Goal: Communication & Community: Answer question/provide support

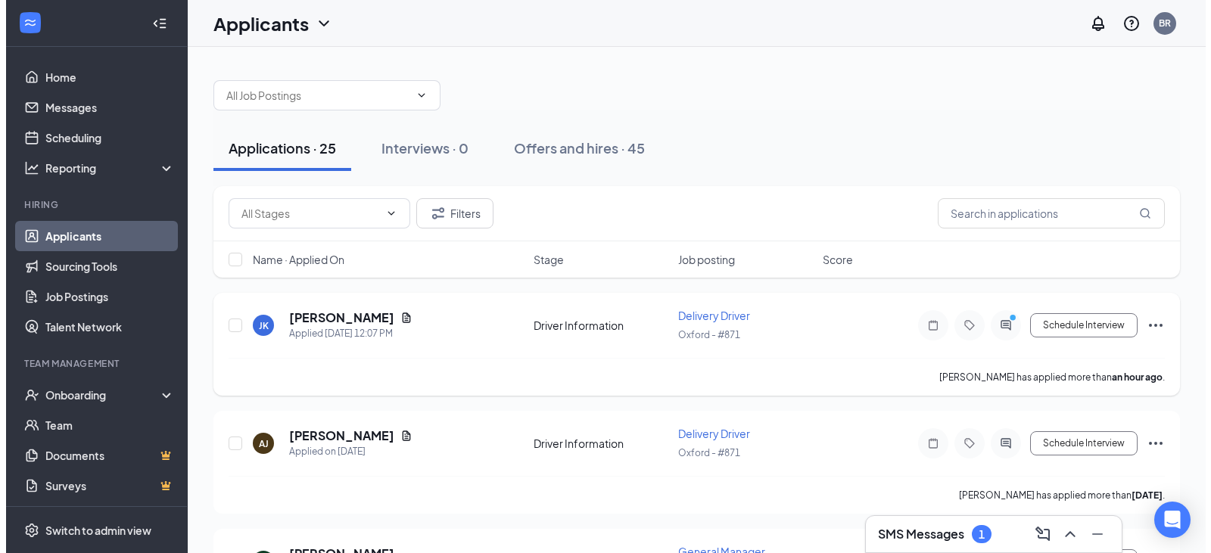
scroll to position [76, 0]
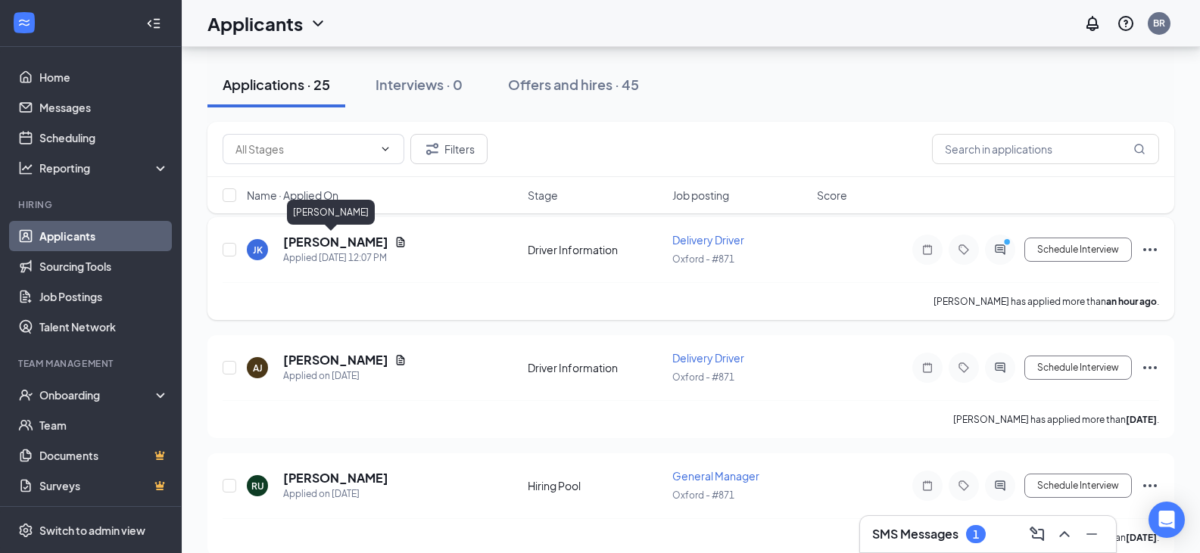
click at [323, 241] on h5 "[PERSON_NAME]" at bounding box center [335, 242] width 105 height 17
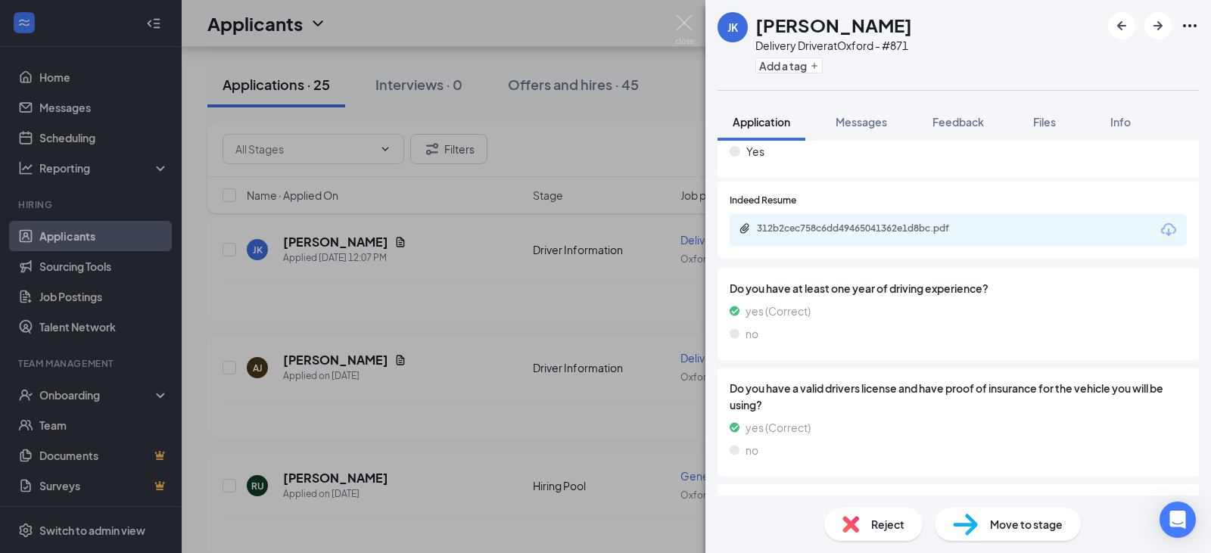
scroll to position [379, 0]
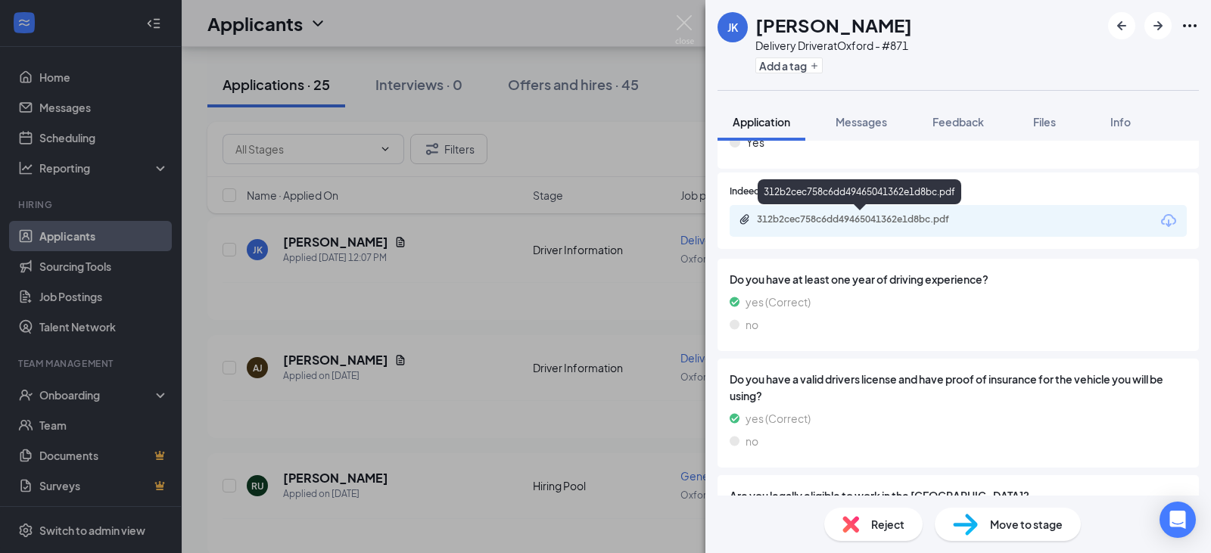
click at [837, 217] on div "312b2cec758c6dd49465041362e1d8bc.pdf" at bounding box center [863, 220] width 212 height 12
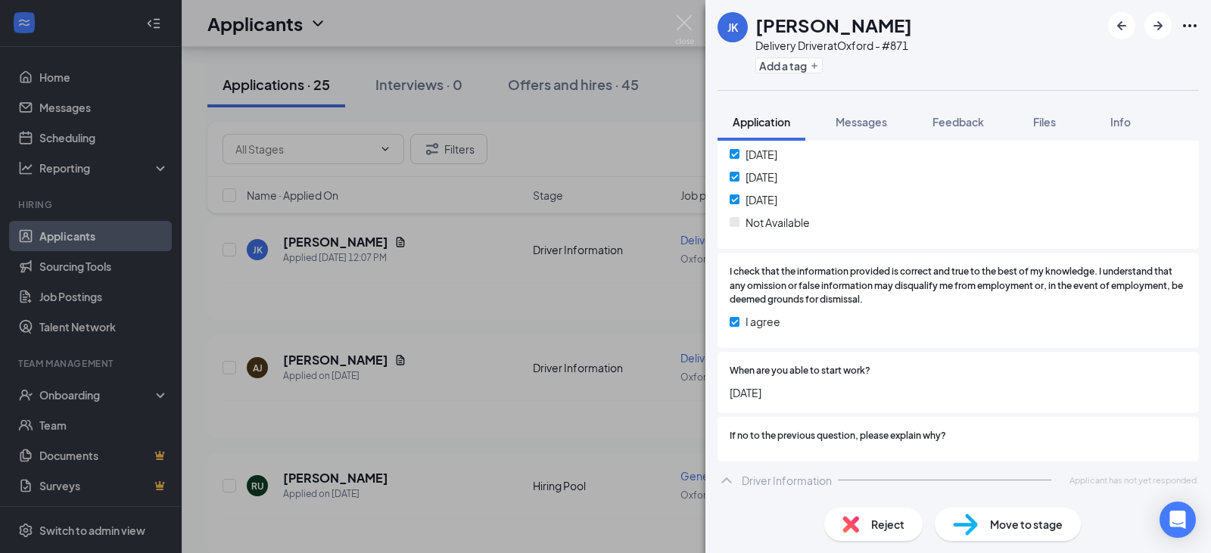
scroll to position [3165, 0]
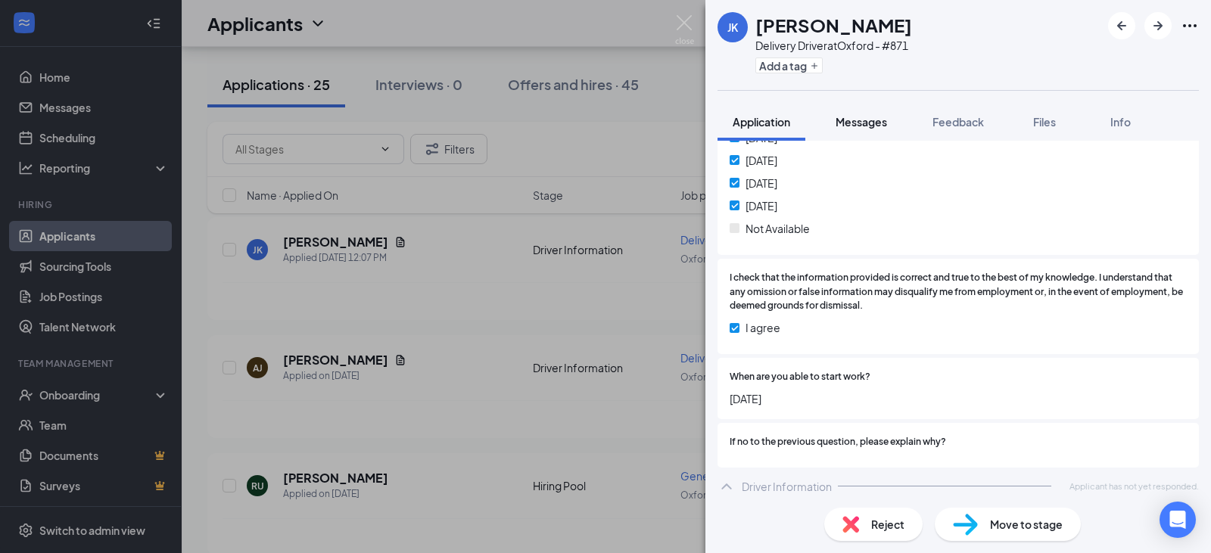
click at [847, 122] on span "Messages" at bounding box center [861, 122] width 51 height 14
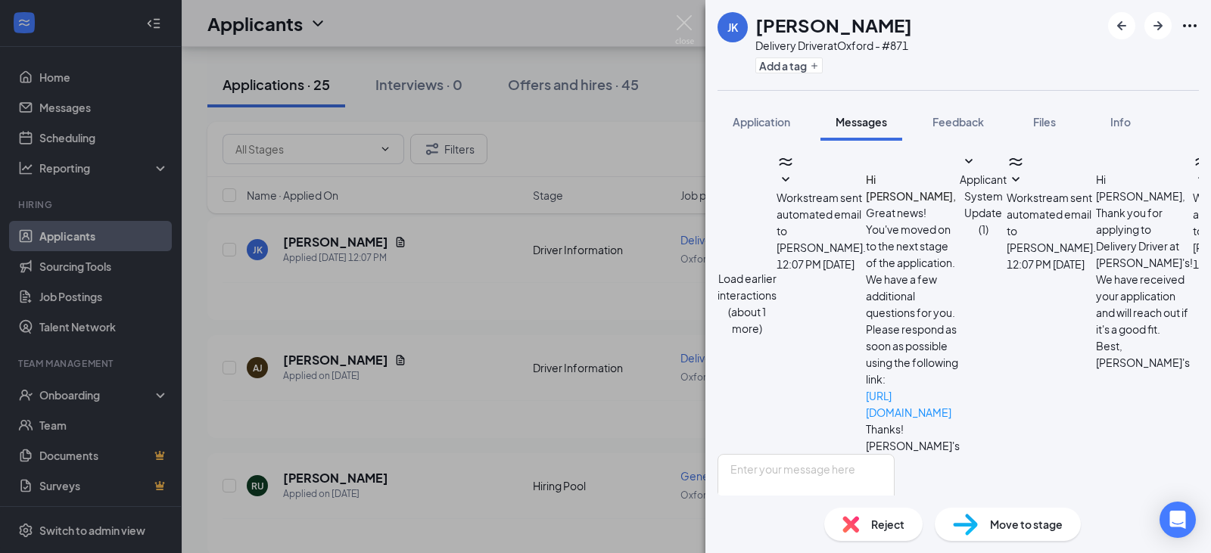
scroll to position [550, 0]
click at [895, 454] on textarea at bounding box center [806, 499] width 177 height 91
type textarea "Hey [PERSON_NAME], my name is [PERSON_NAME], I'm the General Manager would 2:15…"
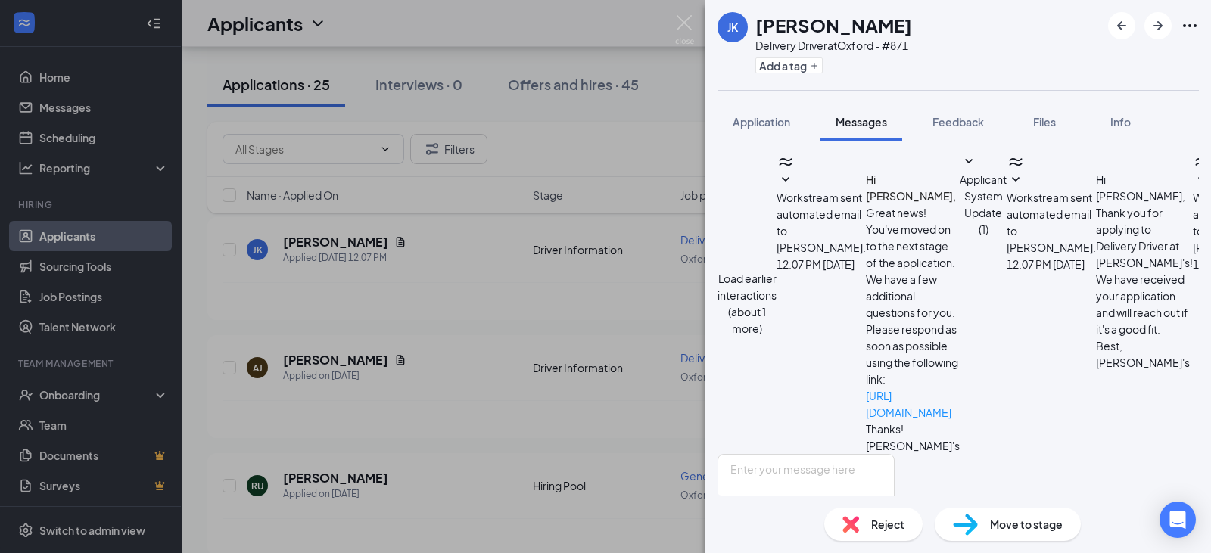
click at [528, 338] on div "[PERSON_NAME] [PERSON_NAME] Delivery Driver at [GEOGRAPHIC_DATA] - #871 Add a t…" at bounding box center [605, 276] width 1211 height 553
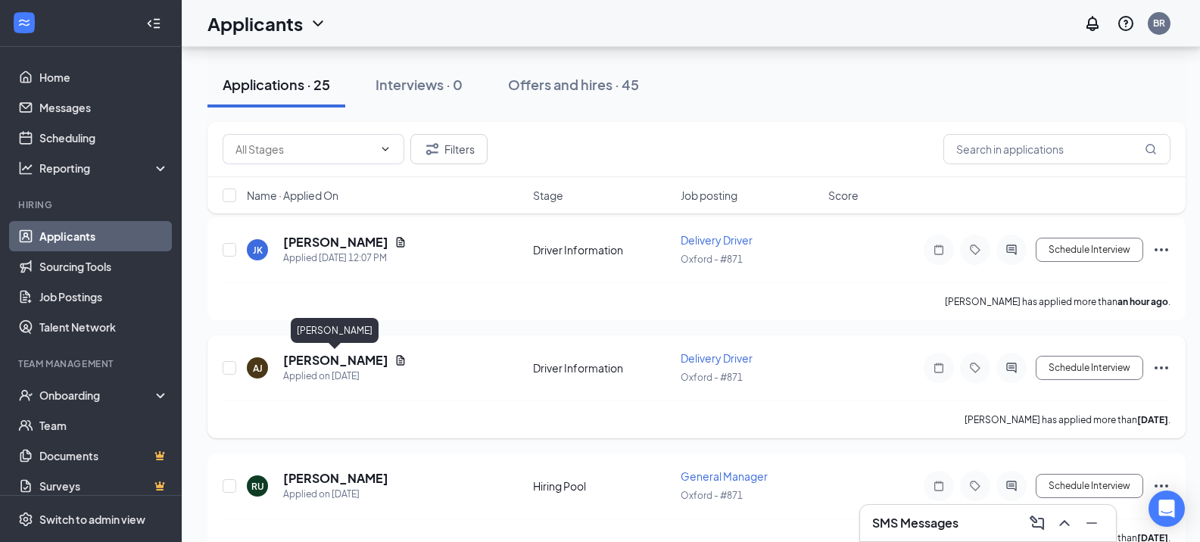
click at [364, 358] on h5 "[PERSON_NAME]" at bounding box center [335, 360] width 105 height 17
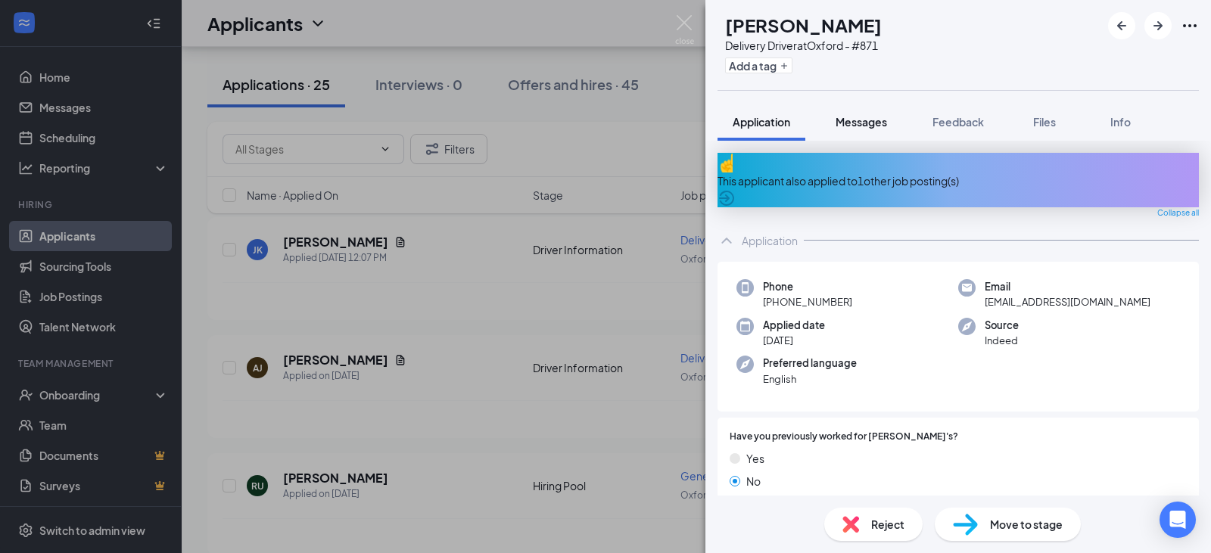
click at [852, 122] on span "Messages" at bounding box center [861, 122] width 51 height 14
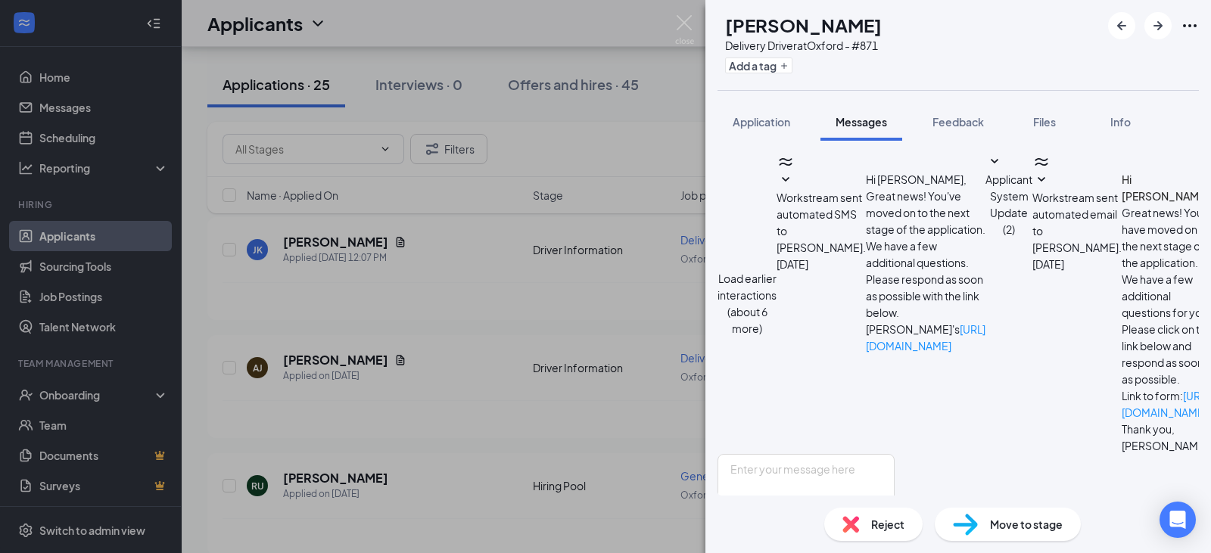
scroll to position [663, 0]
click at [895, 454] on textarea at bounding box center [806, 499] width 177 height 91
type textarea "I appreciate the heads up. Good luck at the new job!"
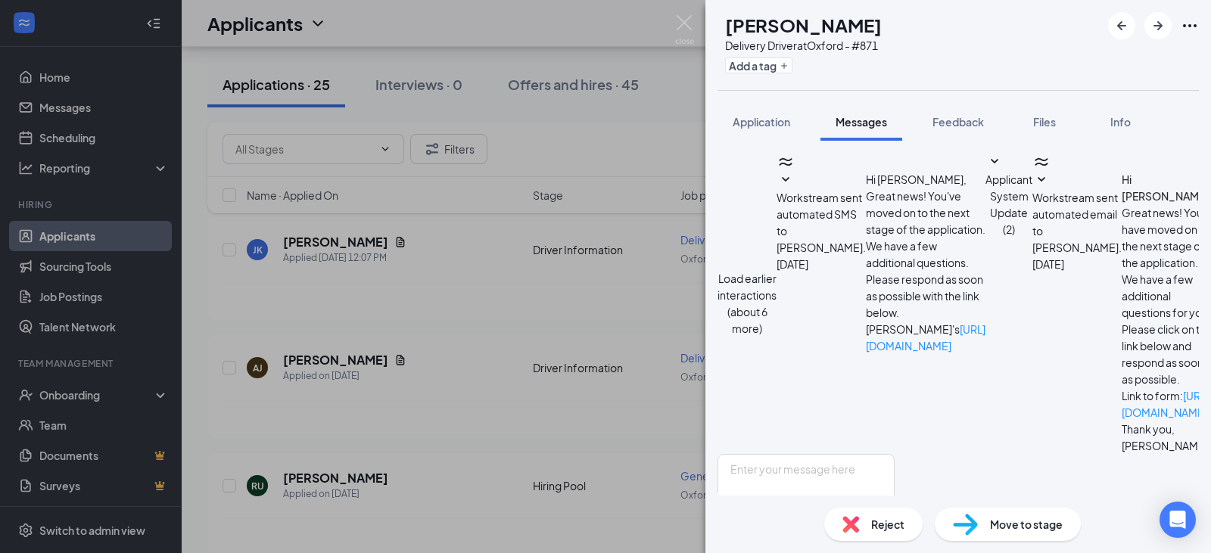
click at [908, 528] on div "Reject" at bounding box center [873, 524] width 98 height 33
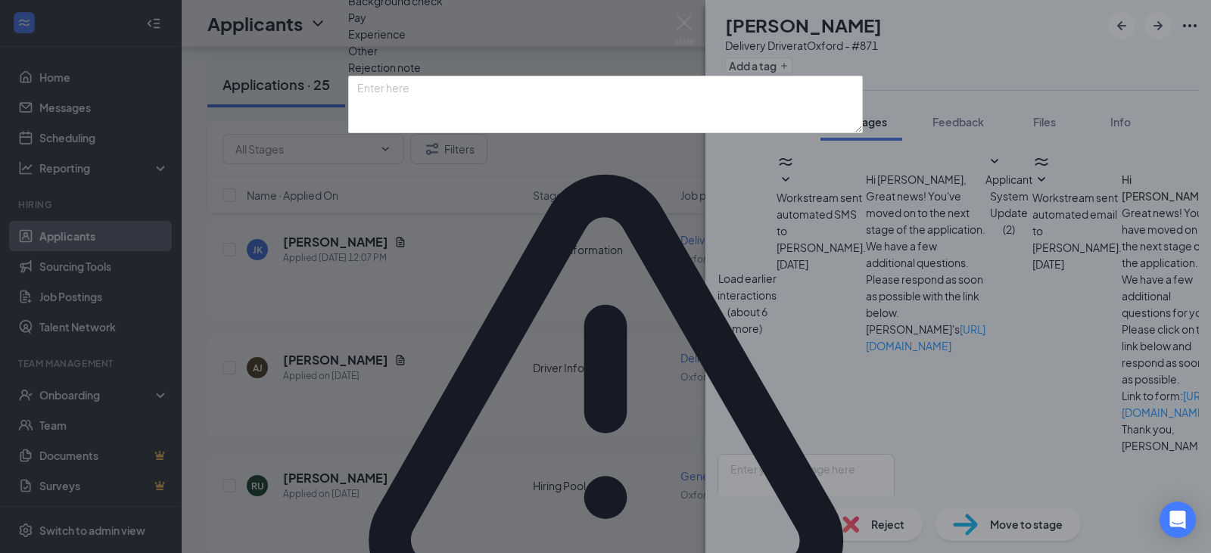
click at [378, 59] on span "Other" at bounding box center [363, 50] width 30 height 17
click at [661, 133] on textarea at bounding box center [605, 105] width 515 height 58
type textarea "Took another job"
